Goal: Task Accomplishment & Management: Manage account settings

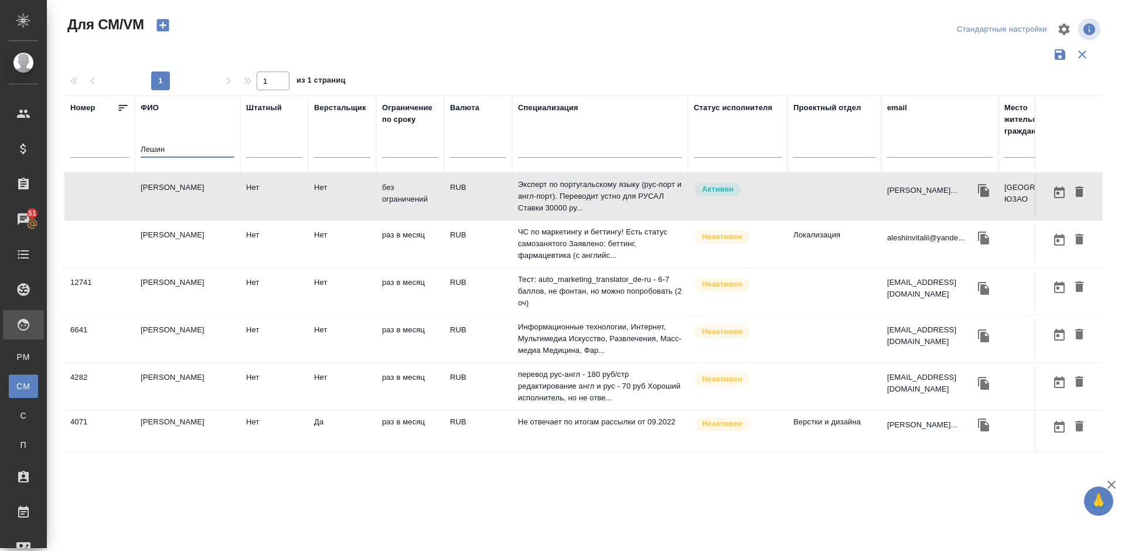
drag, startPoint x: 171, startPoint y: 145, endPoint x: 89, endPoint y: 153, distance: 82.4
click at [89, 153] on tr "Номер [PERSON_NAME] Штатный Верстальщик Ограничение по сроку Валюта Специализац…" at bounding box center [689, 133] width 1251 height 77
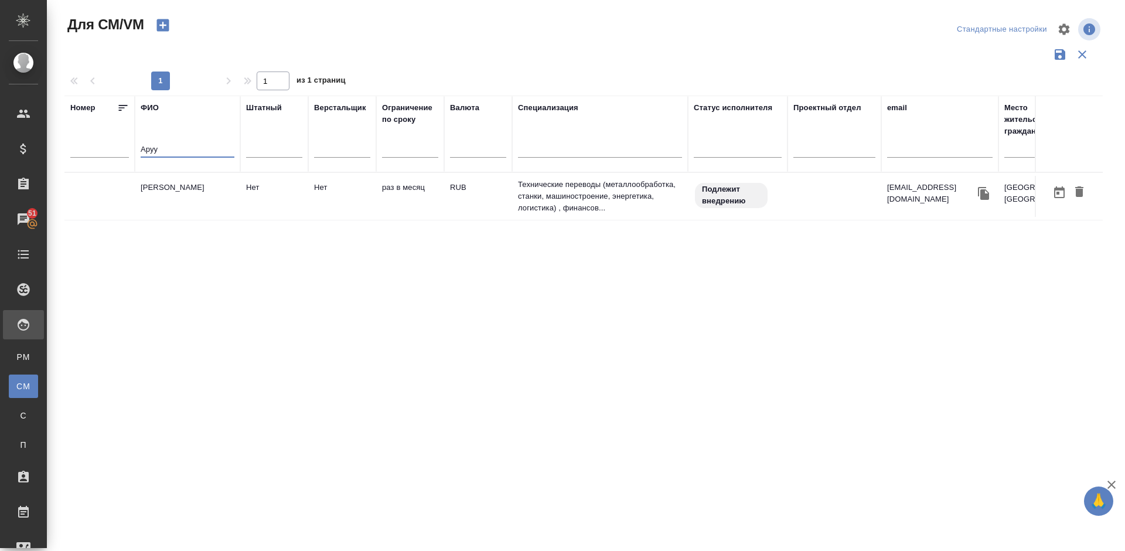
scroll to position [0, 8]
type input "Аруу"
click at [188, 198] on td "[PERSON_NAME]" at bounding box center [179, 196] width 105 height 41
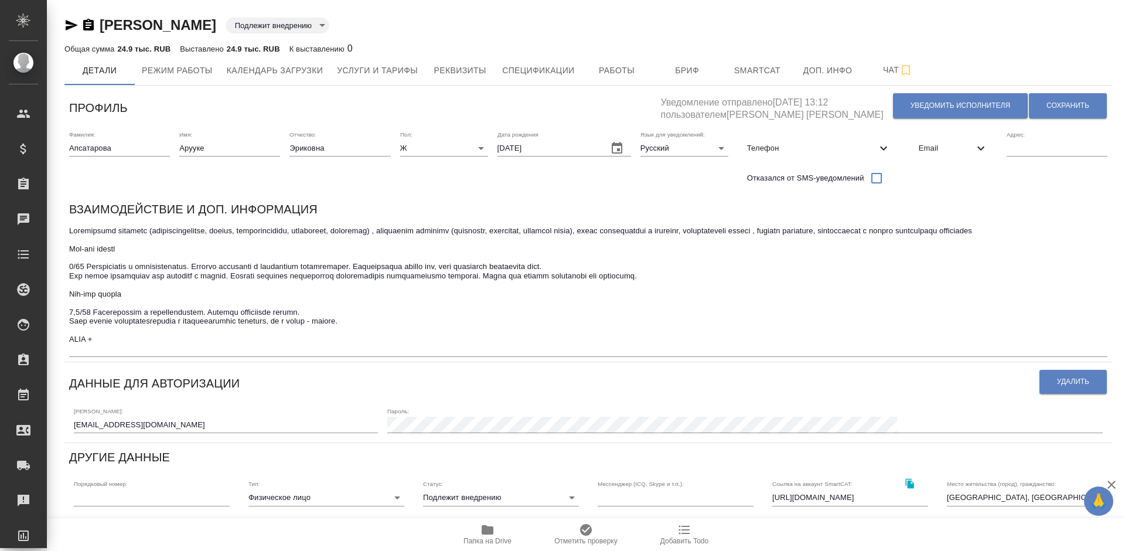
click at [153, 356] on div "x" at bounding box center [588, 290] width 1038 height 134
click at [130, 346] on textarea at bounding box center [588, 289] width 1038 height 127
click at [388, 332] on textarea at bounding box center [588, 289] width 1038 height 127
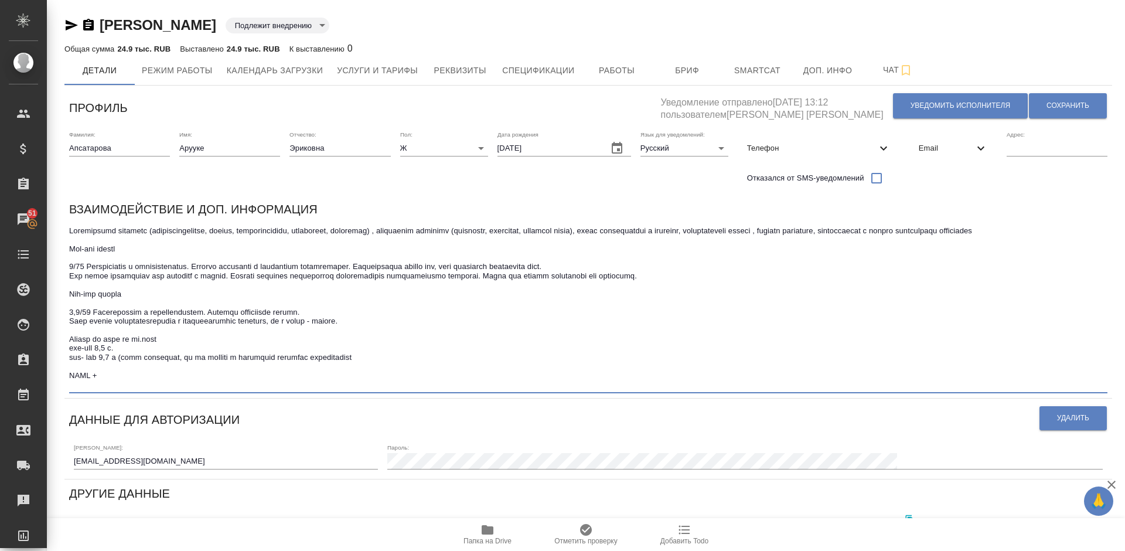
click at [334, 366] on textarea at bounding box center [588, 307] width 1038 height 163
click at [369, 368] on textarea at bounding box center [588, 307] width 1038 height 163
type textarea "Loremipsumd sitametc (adipiscingelitse, doeius, temporincididu, utlaboreet, dol…"
click at [1059, 101] on span "Сохранить" at bounding box center [1067, 106] width 43 height 10
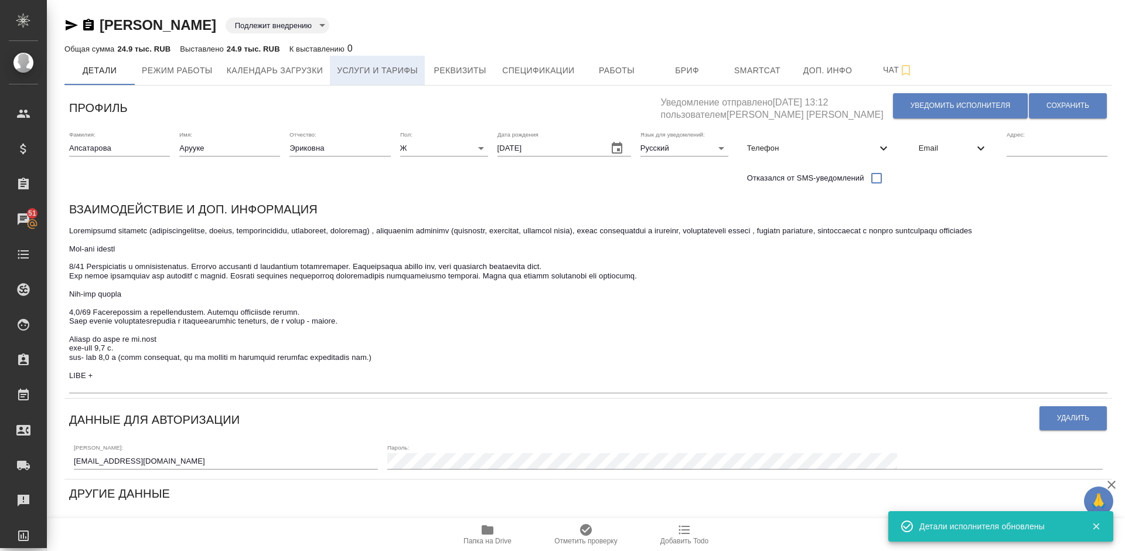
click at [382, 81] on button "Услуги и тарифы" at bounding box center [377, 70] width 95 height 29
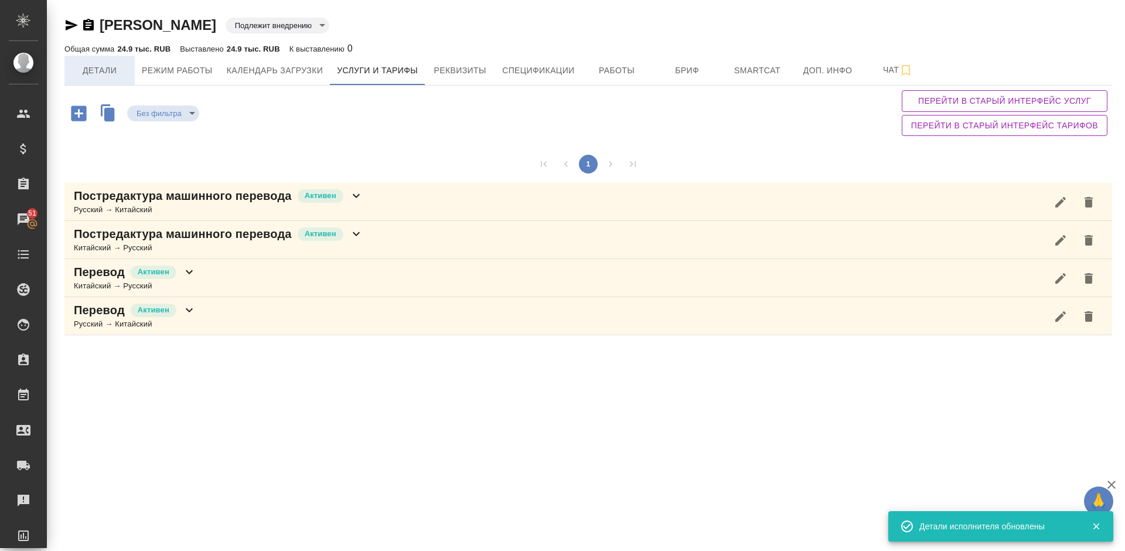
click at [122, 73] on span "Детали" at bounding box center [99, 70] width 56 height 15
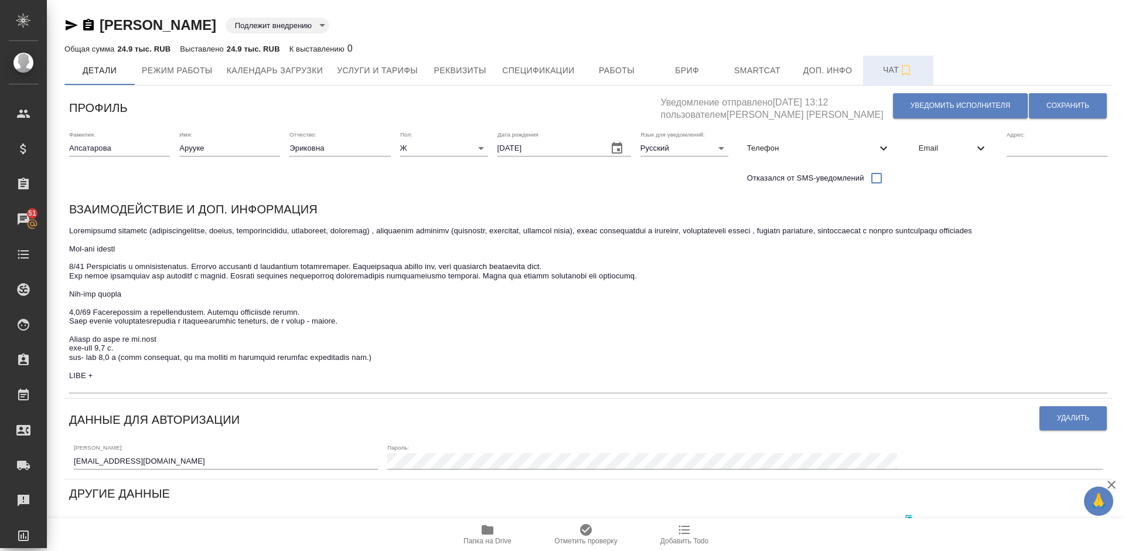
click at [882, 73] on span "Чат" at bounding box center [898, 70] width 56 height 15
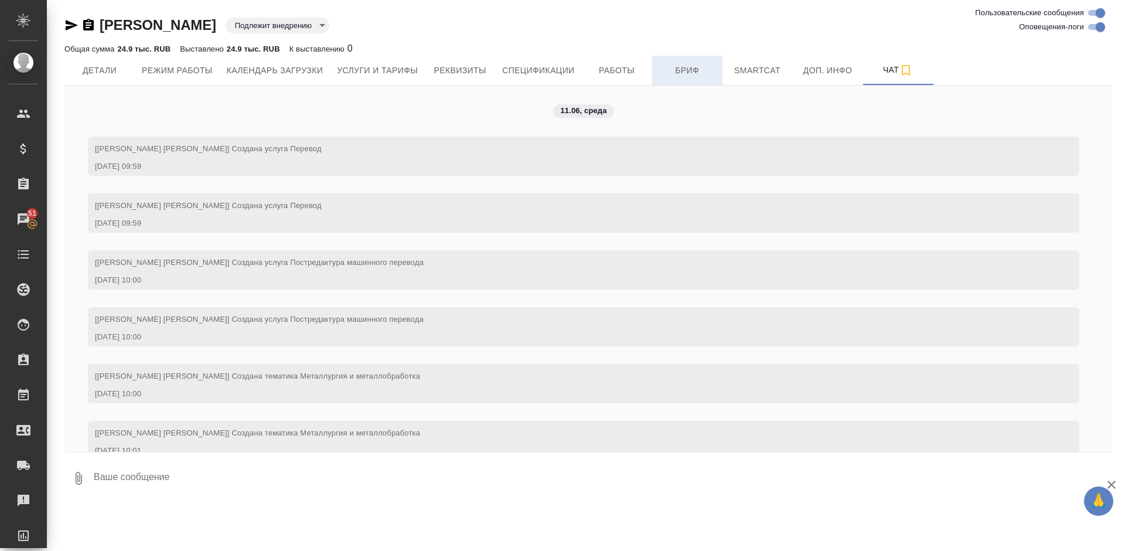
scroll to position [2438, 0]
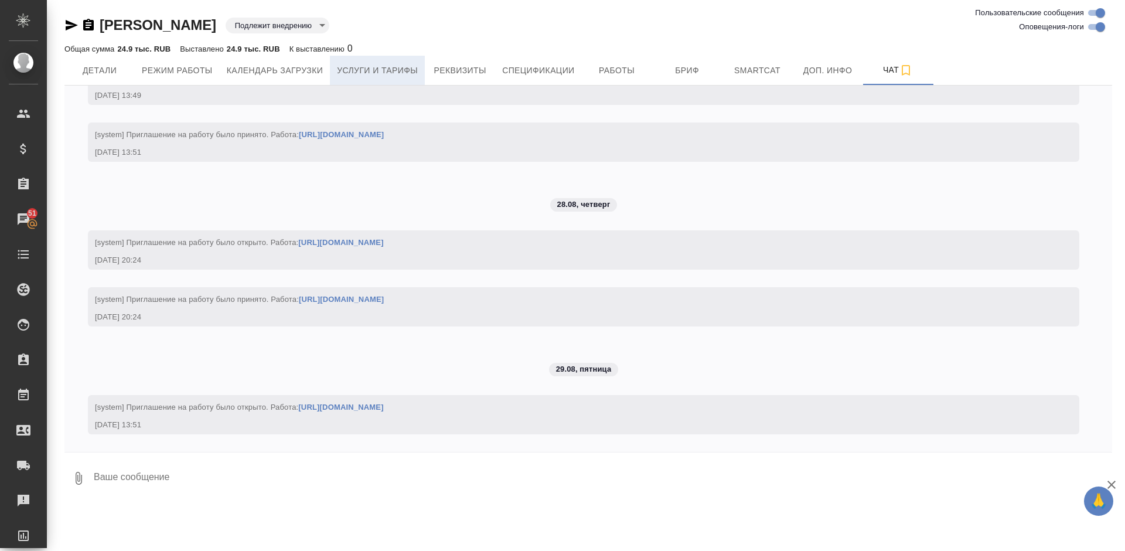
click at [394, 67] on span "Услуги и тарифы" at bounding box center [377, 70] width 81 height 15
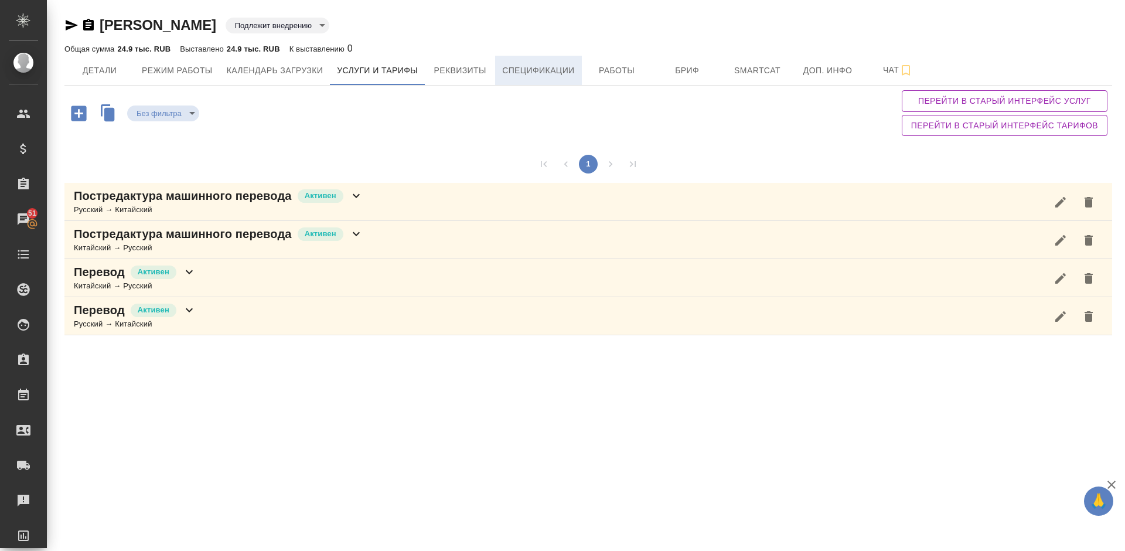
click at [564, 73] on span "Спецификации" at bounding box center [538, 70] width 72 height 15
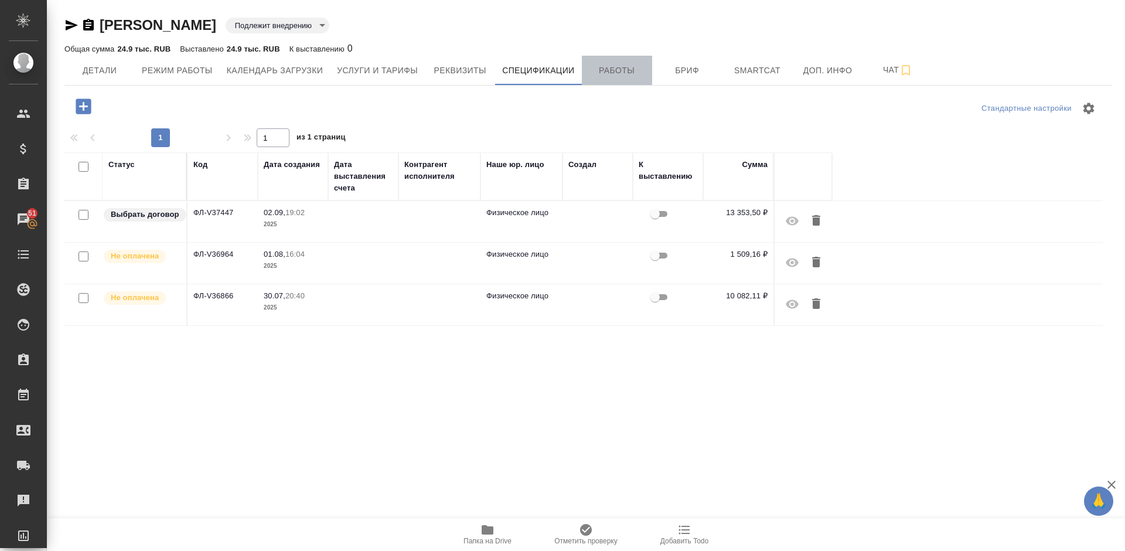
click at [613, 63] on span "Работы" at bounding box center [617, 70] width 56 height 15
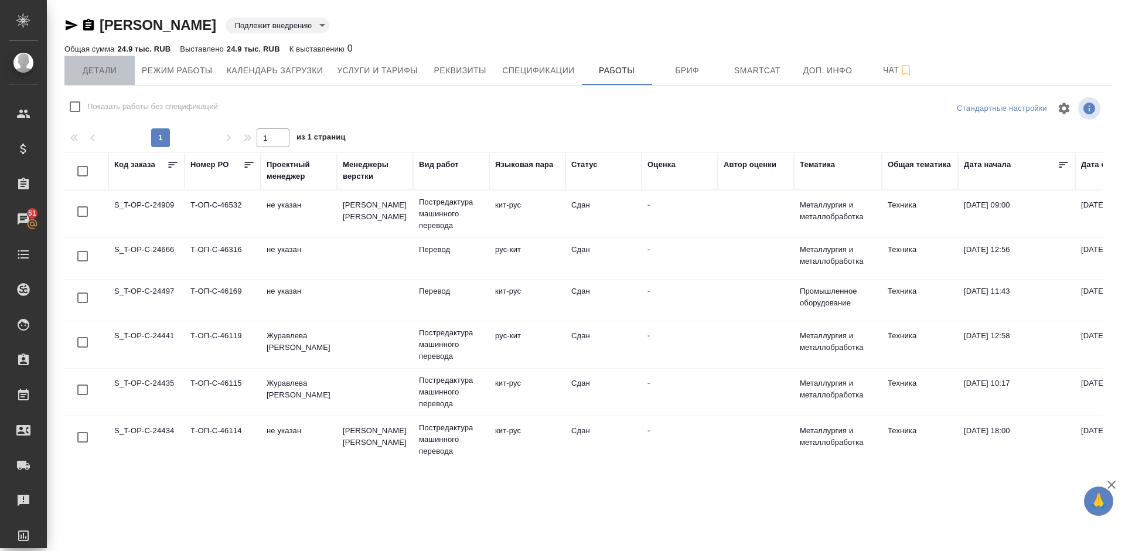
click at [104, 73] on span "Детали" at bounding box center [99, 70] width 56 height 15
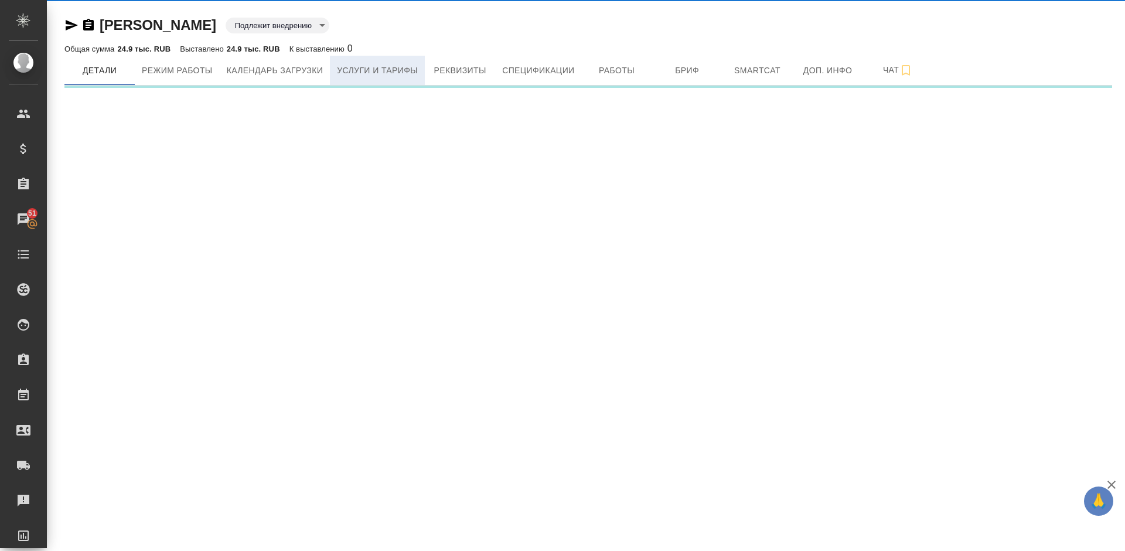
click at [399, 66] on span "Услуги и тарифы" at bounding box center [377, 70] width 81 height 15
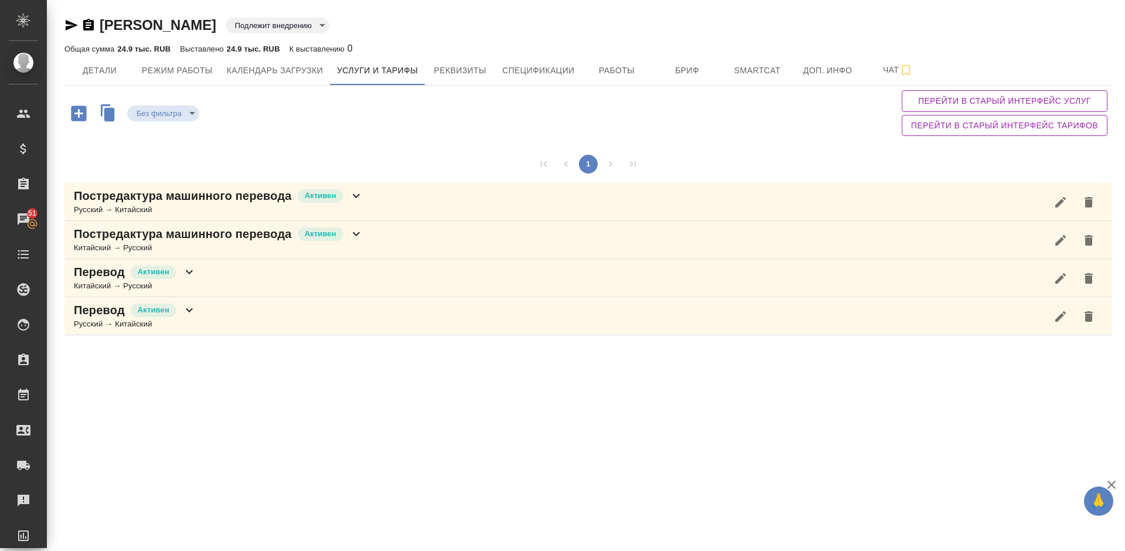
click at [373, 237] on div "Постредактура машинного перевода Активен Китайский → Русский" at bounding box center [587, 240] width 1047 height 38
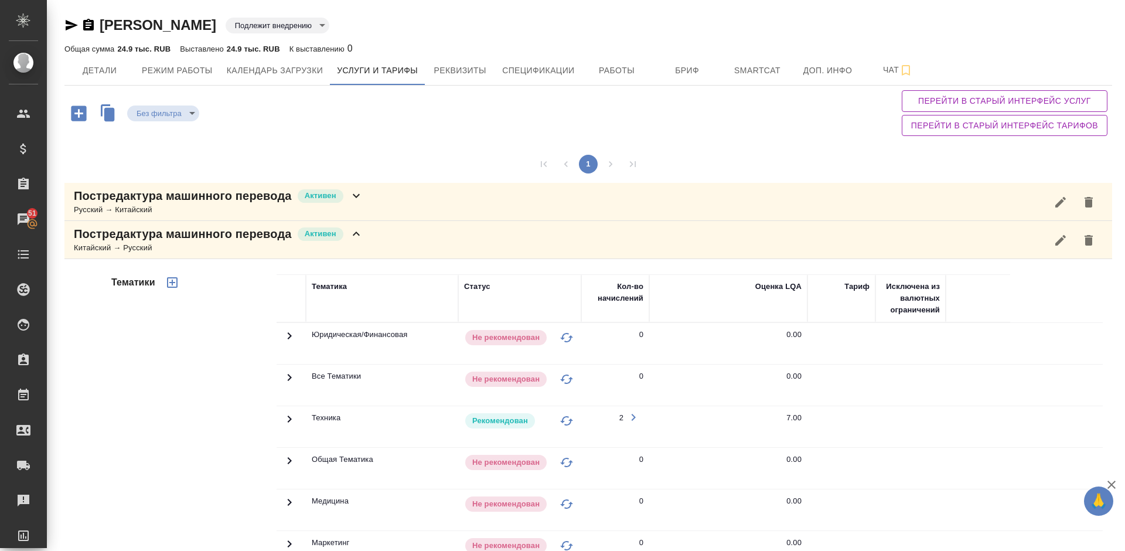
click at [293, 420] on icon at bounding box center [289, 419] width 14 height 14
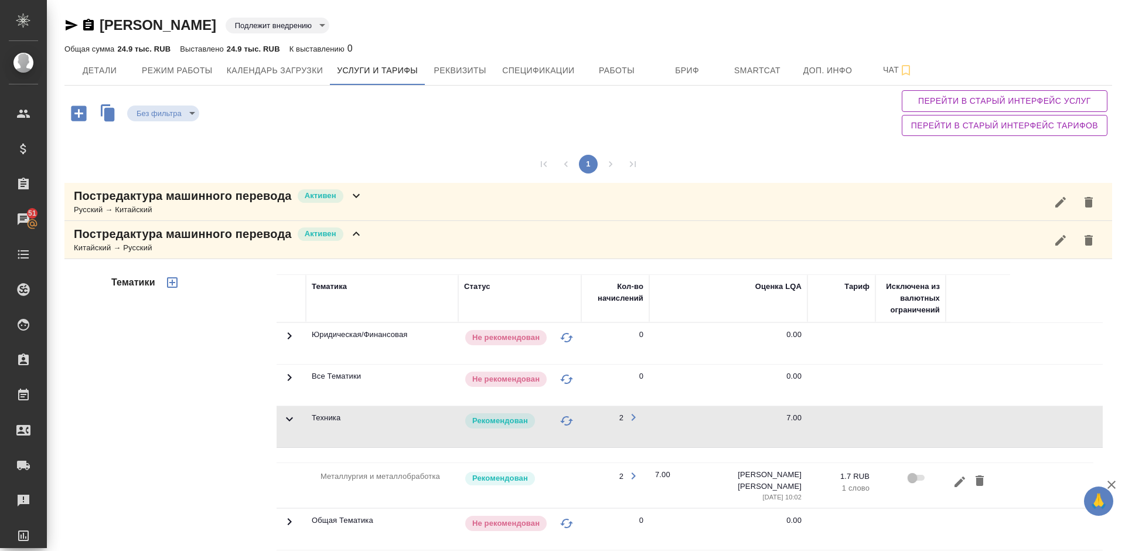
click at [293, 420] on icon at bounding box center [289, 419] width 14 height 14
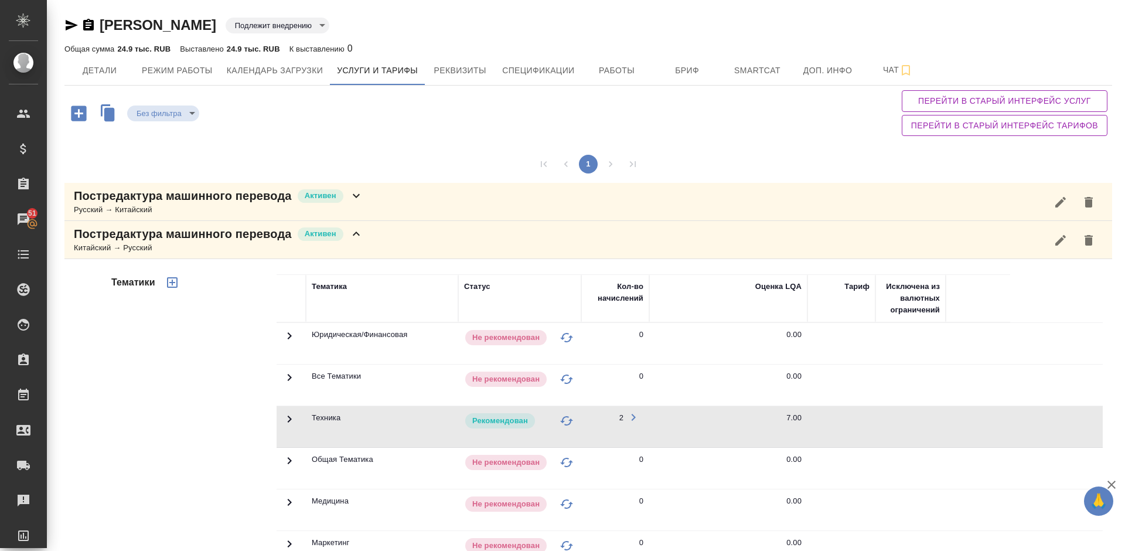
click at [176, 285] on icon "button" at bounding box center [172, 282] width 14 height 14
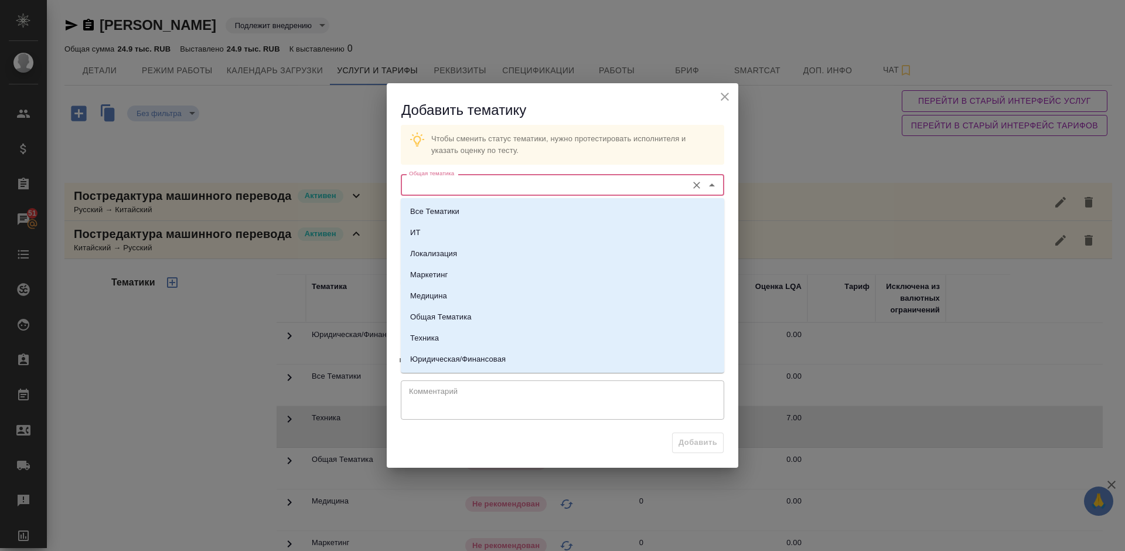
click at [458, 184] on input "Общая тематика" at bounding box center [542, 184] width 277 height 14
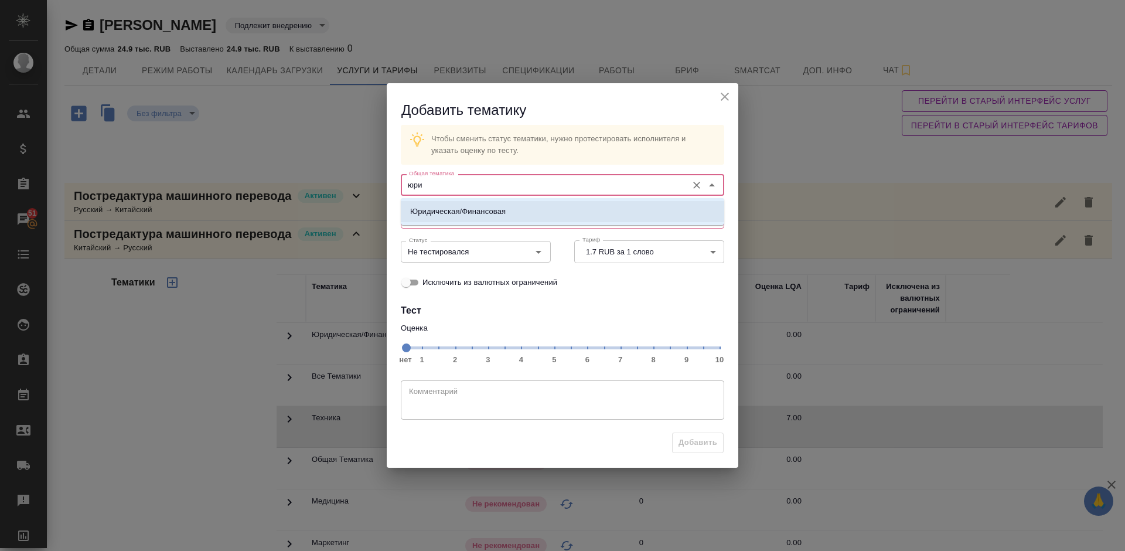
click at [473, 213] on p "Юридическая/Финансовая" at bounding box center [457, 212] width 95 height 12
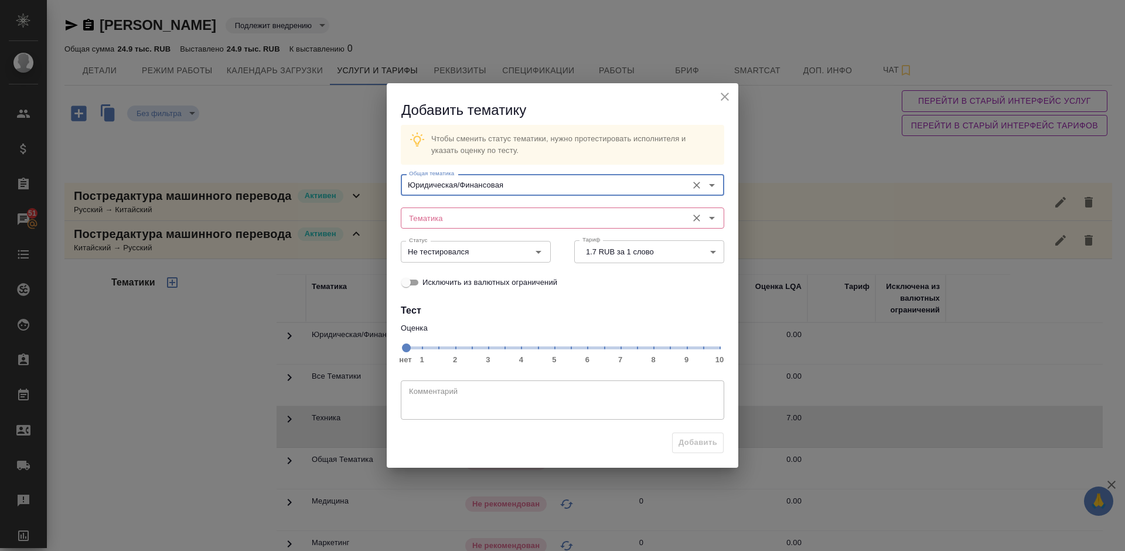
type input "Юридическая/Финансовая"
click at [450, 215] on input "Тематика" at bounding box center [542, 218] width 277 height 14
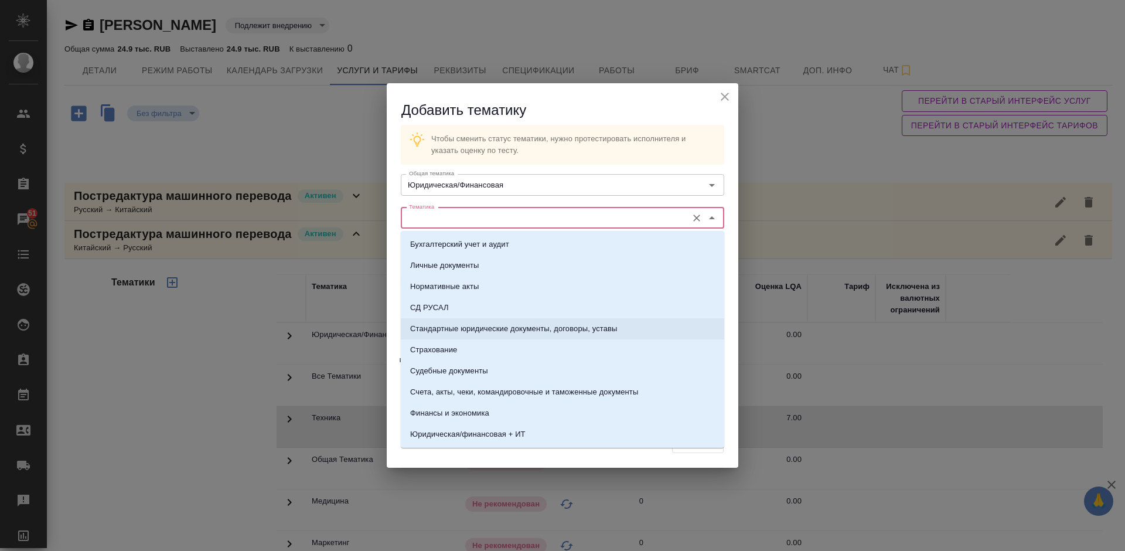
click at [484, 330] on p "Стандартные юридические документы, договоры, уставы" at bounding box center [513, 329] width 207 height 12
type input "Стандартные юридические документы, договоры, уставы"
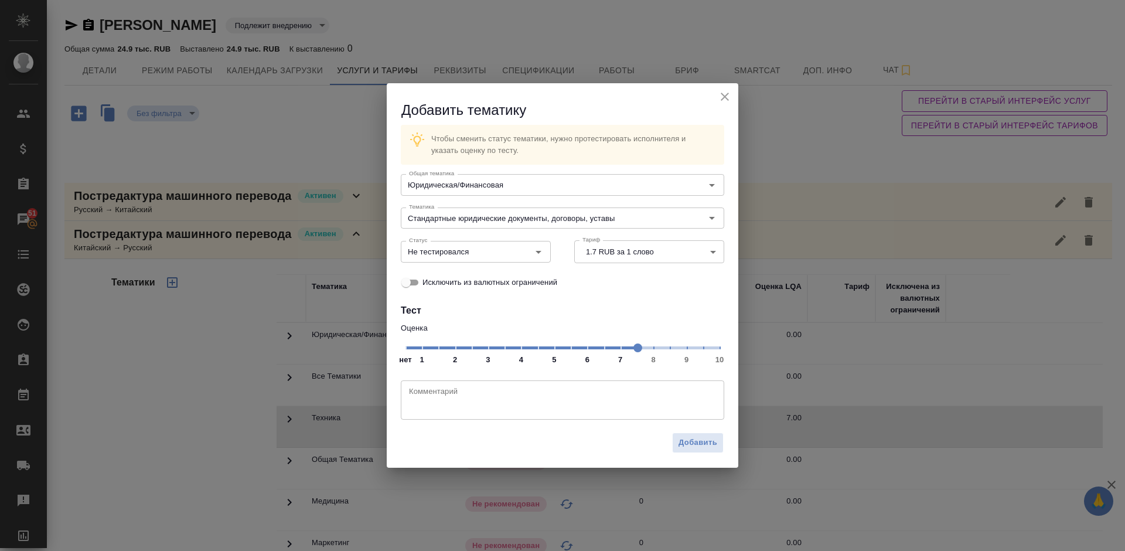
drag, startPoint x: 595, startPoint y: 362, endPoint x: 638, endPoint y: 347, distance: 45.8
click at [638, 347] on span at bounding box center [637, 347] width 9 height 9
click at [494, 252] on input "Не тестировался" at bounding box center [456, 251] width 104 height 14
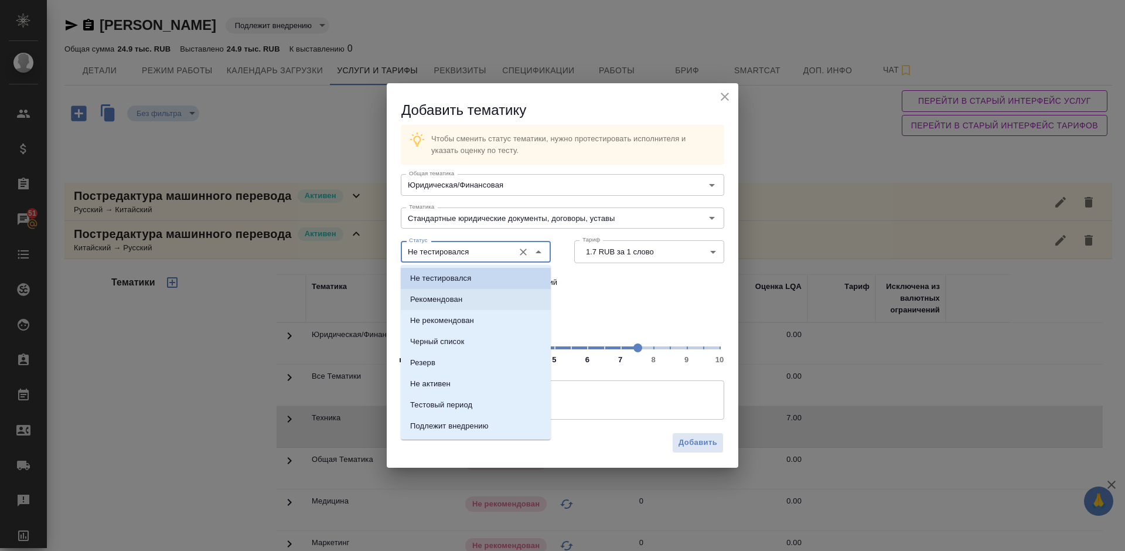
click at [489, 295] on li "Рекомендован" at bounding box center [476, 299] width 150 height 21
type input "Рекомендован"
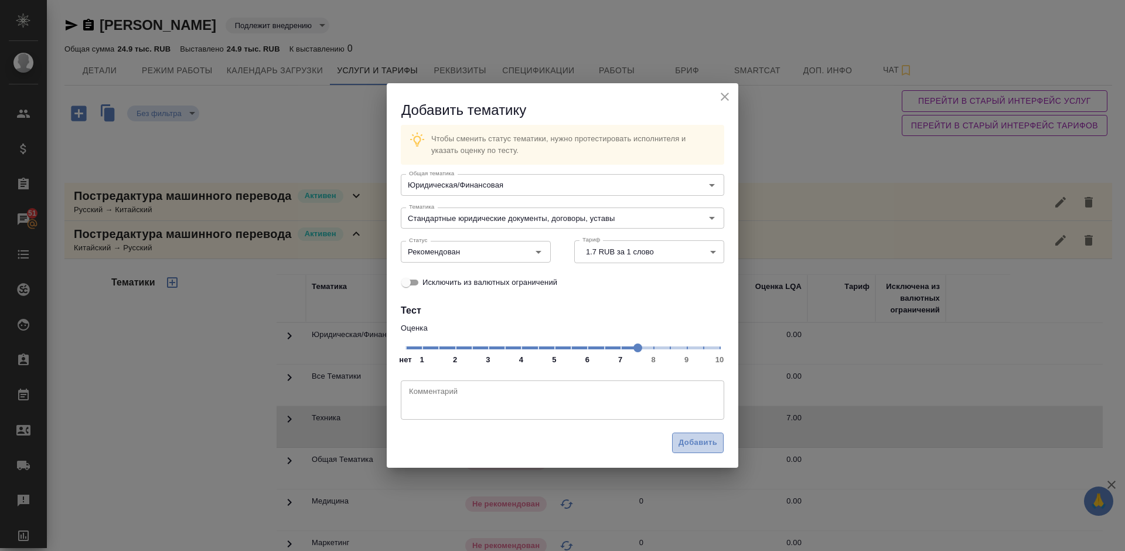
click at [700, 437] on span "Добавить" at bounding box center [697, 442] width 39 height 13
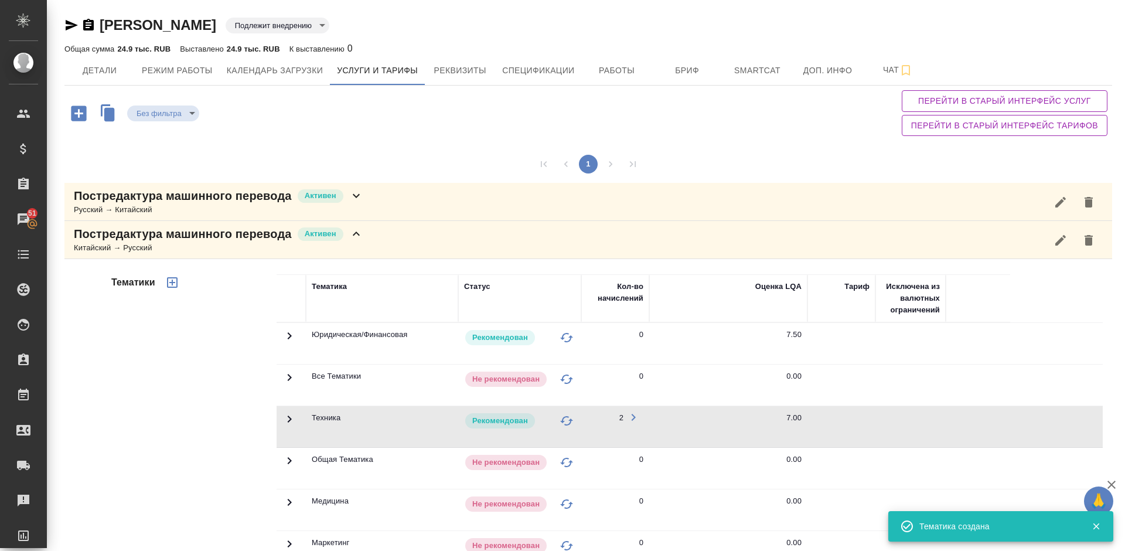
click at [391, 240] on div "Постредактура машинного перевода Активен Китайский → Русский" at bounding box center [587, 240] width 1047 height 38
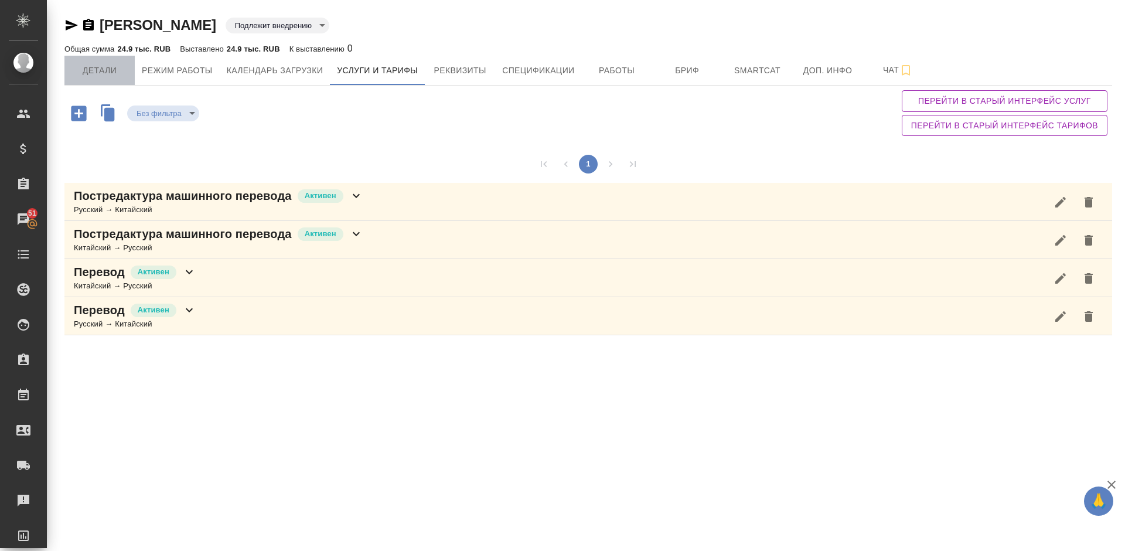
click at [115, 71] on span "Детали" at bounding box center [99, 70] width 56 height 15
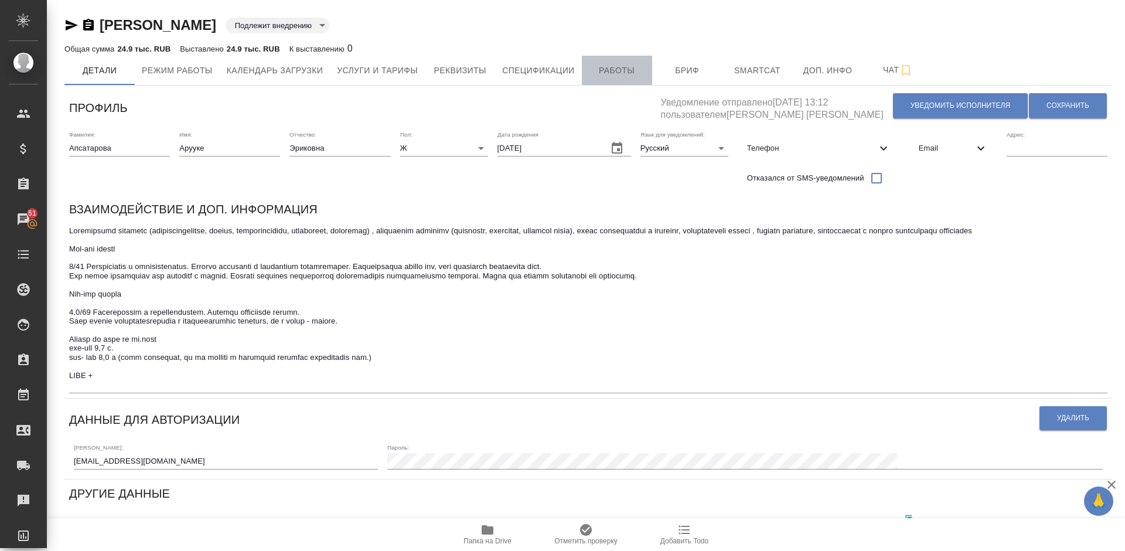
click at [605, 74] on span "Работы" at bounding box center [617, 70] width 56 height 15
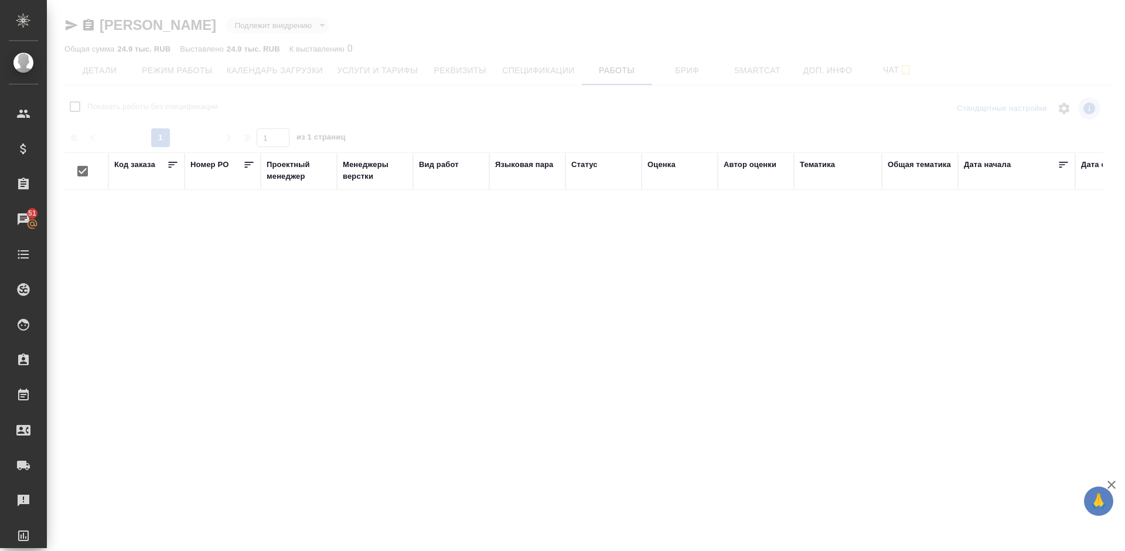
checkbox input "false"
